Goal: Task Accomplishment & Management: Manage account settings

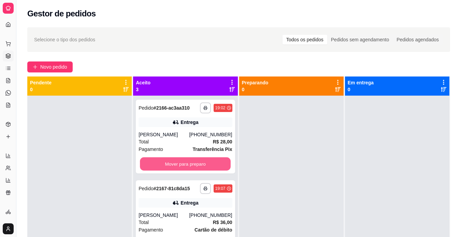
click at [195, 170] on button "Mover para preparo" at bounding box center [185, 163] width 91 height 13
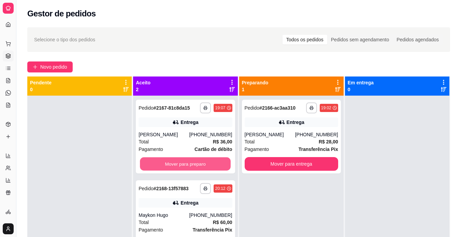
click at [195, 170] on button "Mover para preparo" at bounding box center [185, 163] width 91 height 13
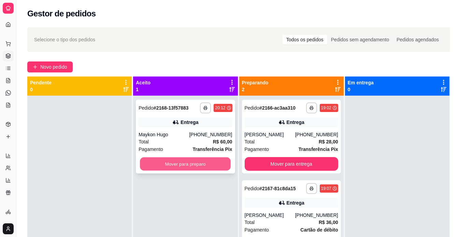
click at [201, 161] on button "Mover para preparo" at bounding box center [185, 163] width 91 height 13
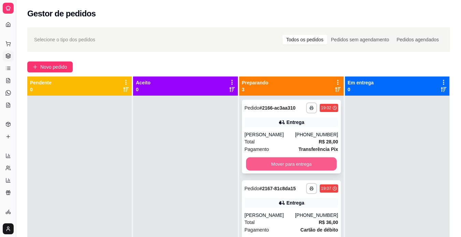
click at [268, 166] on button "Mover para entrega" at bounding box center [291, 163] width 91 height 13
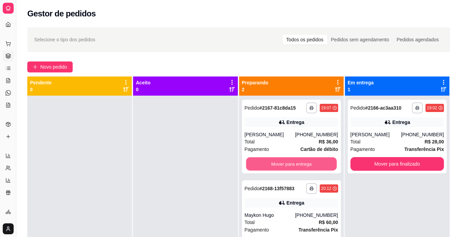
click at [268, 166] on button "Mover para entrega" at bounding box center [291, 163] width 91 height 13
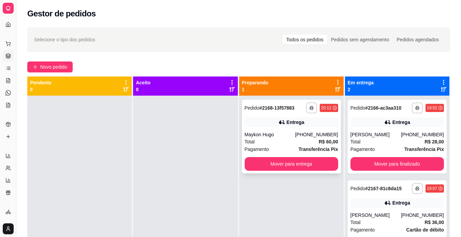
click at [280, 137] on div "Maykon Hugo" at bounding box center [270, 134] width 51 height 7
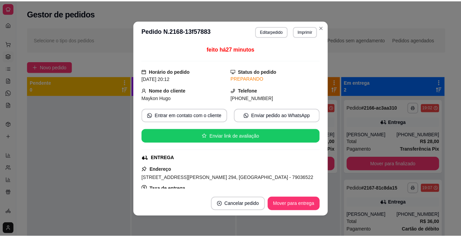
scroll to position [142, 0]
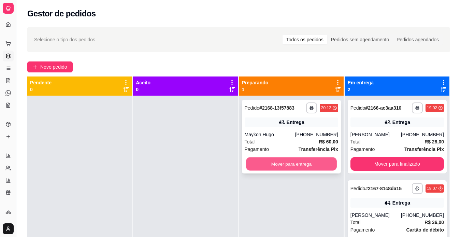
click at [320, 170] on button "Mover para entrega" at bounding box center [291, 163] width 91 height 13
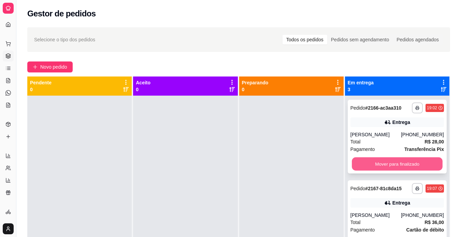
click at [365, 171] on button "Mover para finalizado" at bounding box center [397, 163] width 91 height 13
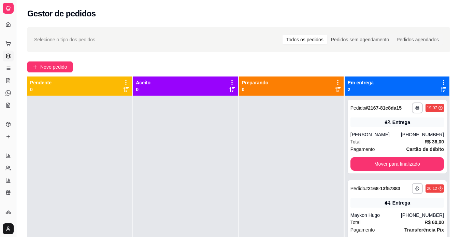
click at [365, 171] on div "**********" at bounding box center [397, 137] width 99 height 74
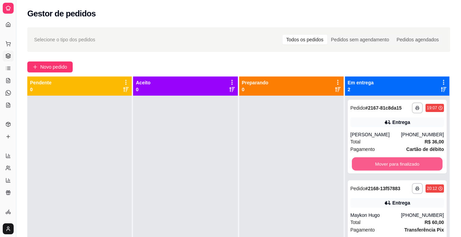
click at [391, 169] on button "Mover para finalizado" at bounding box center [397, 163] width 91 height 13
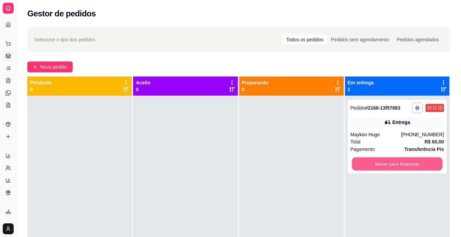
click at [391, 169] on button "Mover para finalizado" at bounding box center [397, 163] width 91 height 13
